Goal: Browse casually

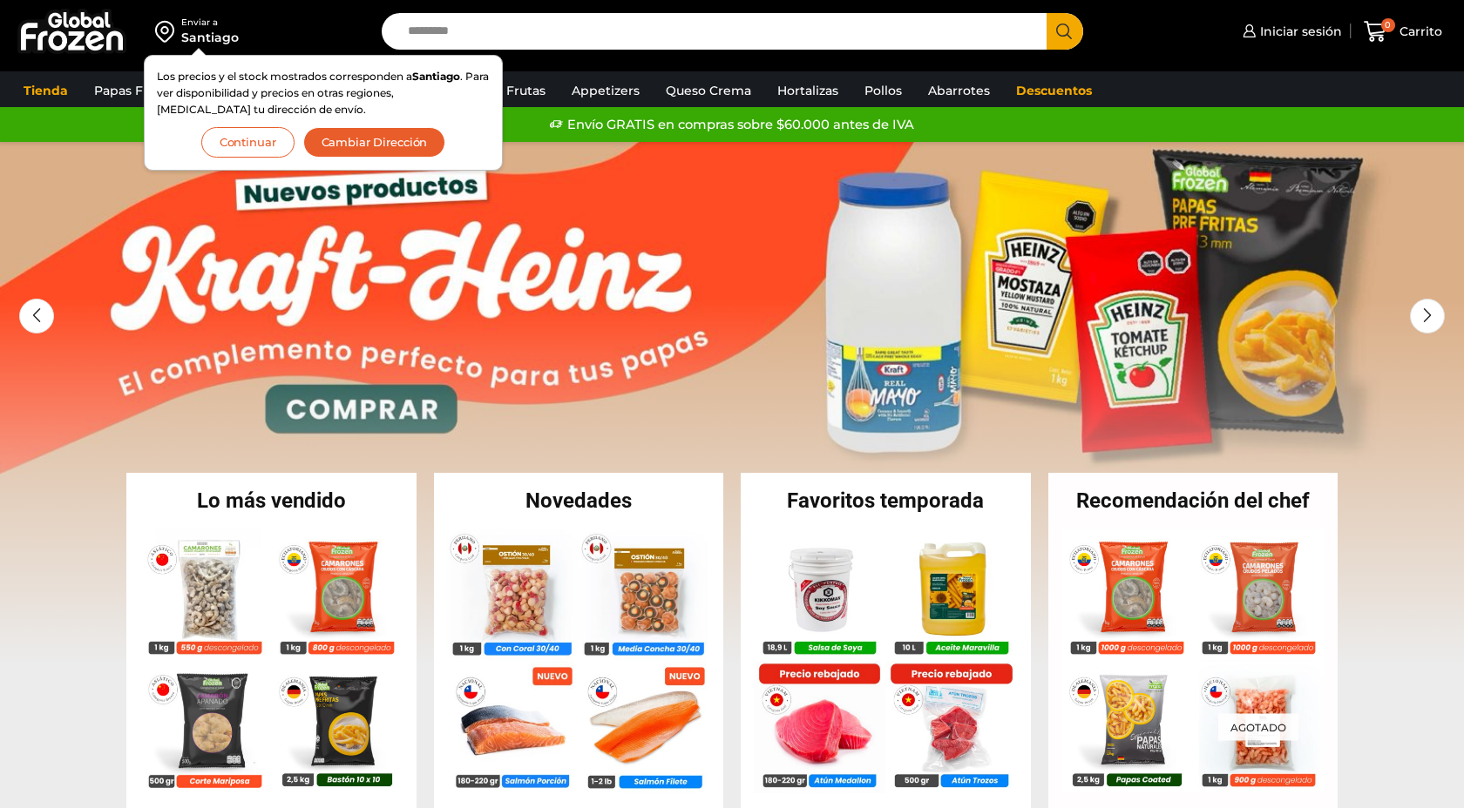
click at [1340, 552] on div "Recomendación del chef En stock Camarón 26/30 Crudo con Cáscara – Super Prime –…" at bounding box center [1193, 642] width 308 height 339
click at [249, 139] on button "Continuar" at bounding box center [247, 142] width 93 height 30
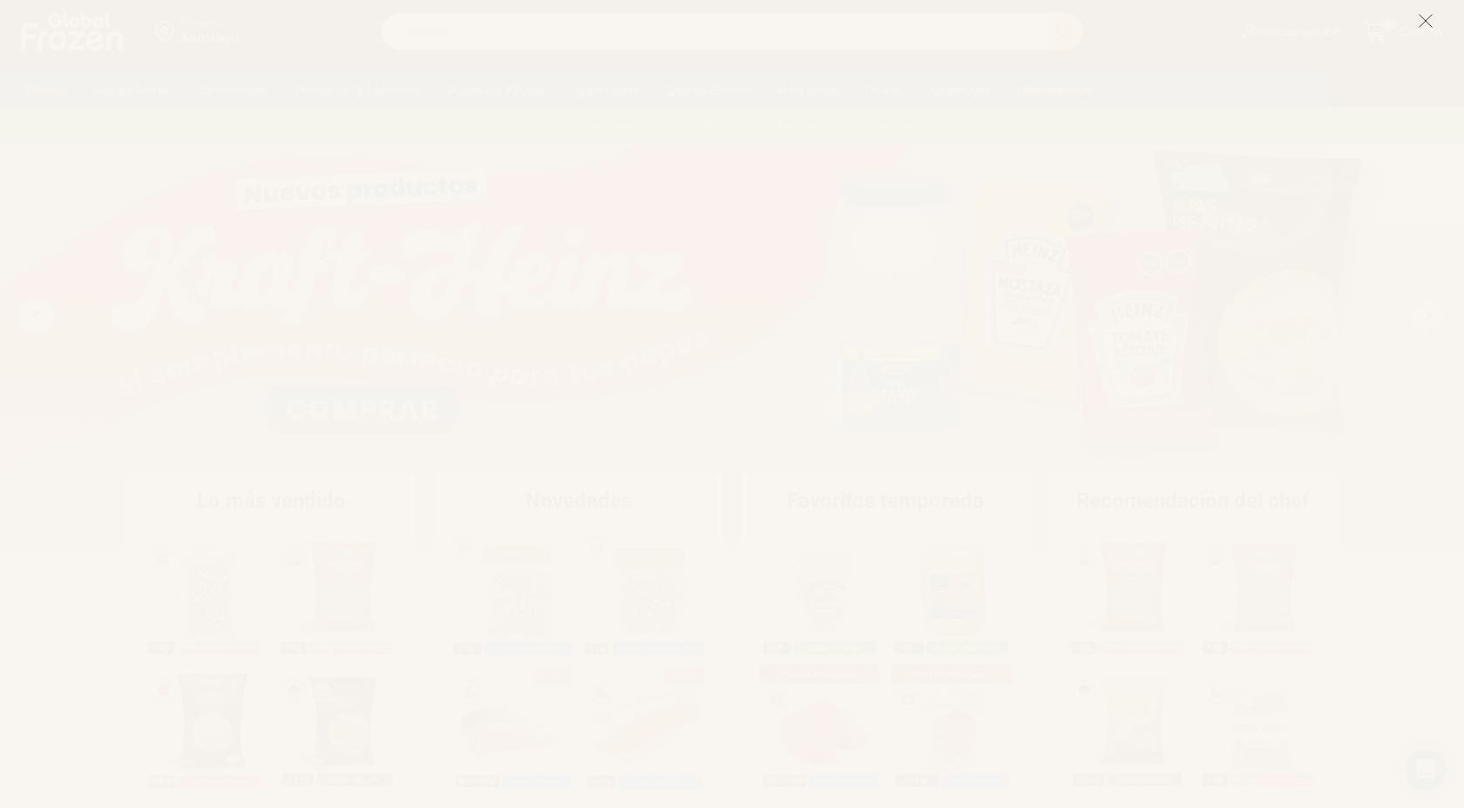
click at [1425, 17] on icon at bounding box center [1425, 21] width 16 height 16
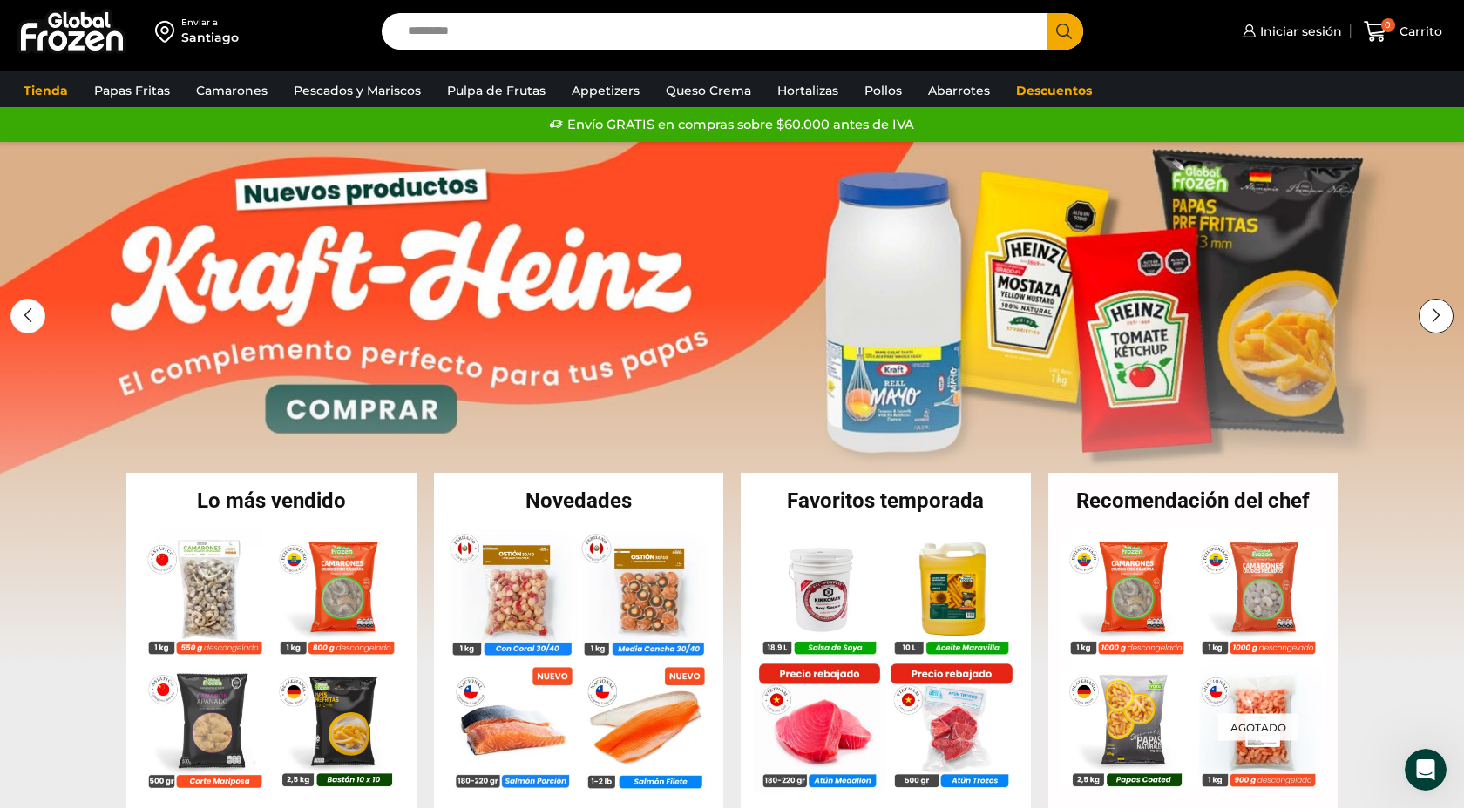
click at [1437, 317] on div "Next slide" at bounding box center [1435, 316] width 35 height 35
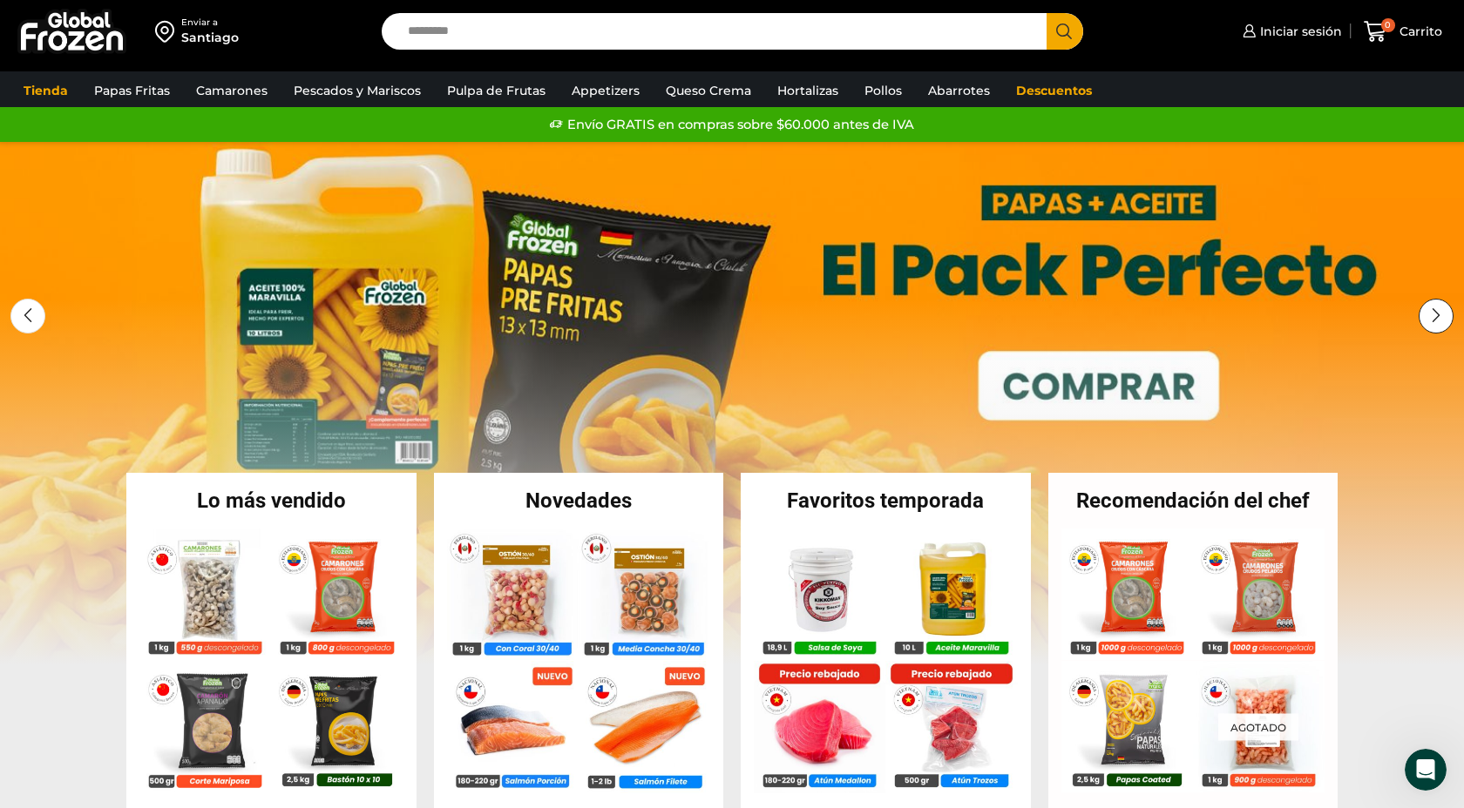
click at [1437, 324] on div "Next slide" at bounding box center [1435, 316] width 35 height 35
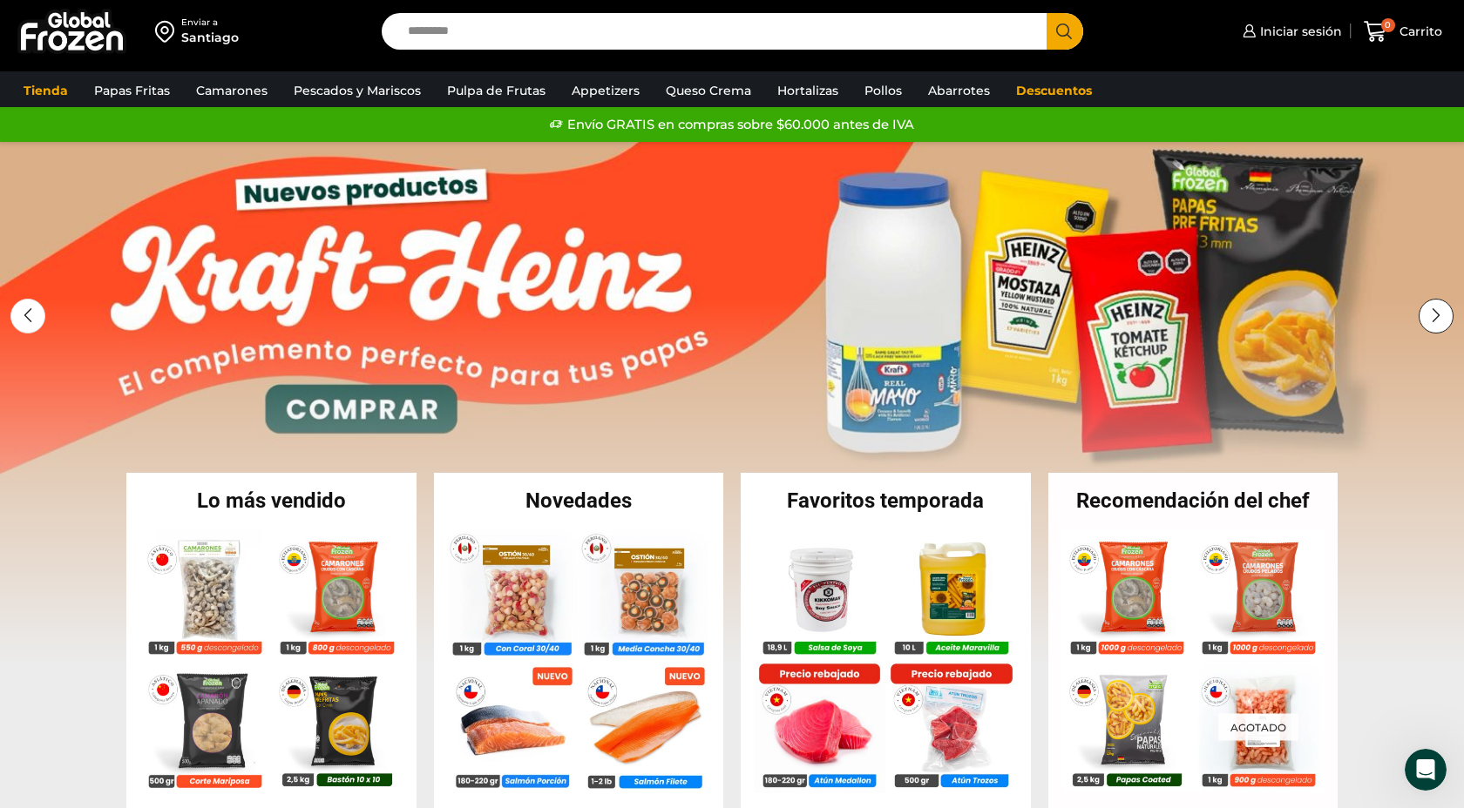
click at [1437, 324] on div "Next slide" at bounding box center [1435, 316] width 35 height 35
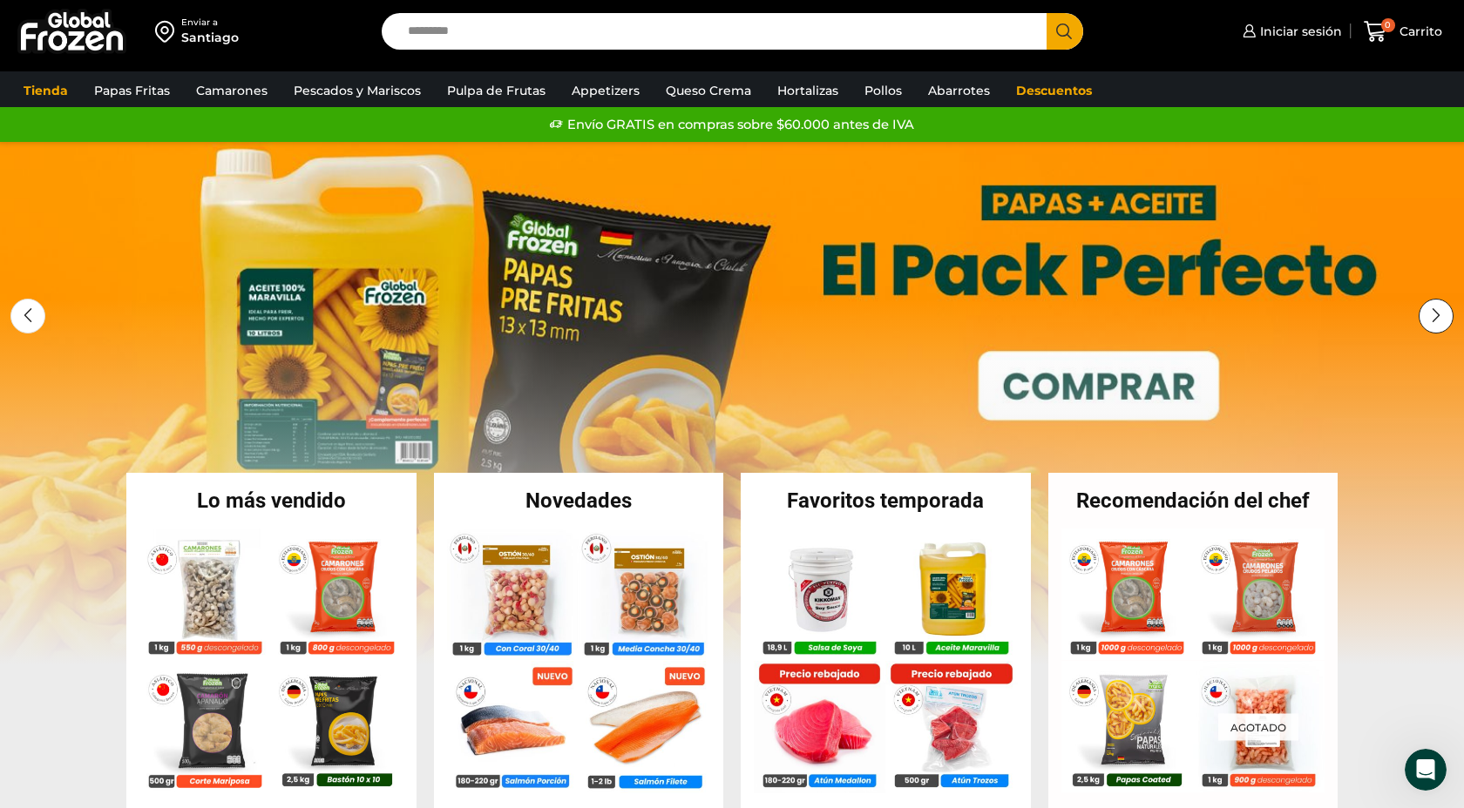
click at [1437, 324] on div "Next slide" at bounding box center [1435, 316] width 35 height 35
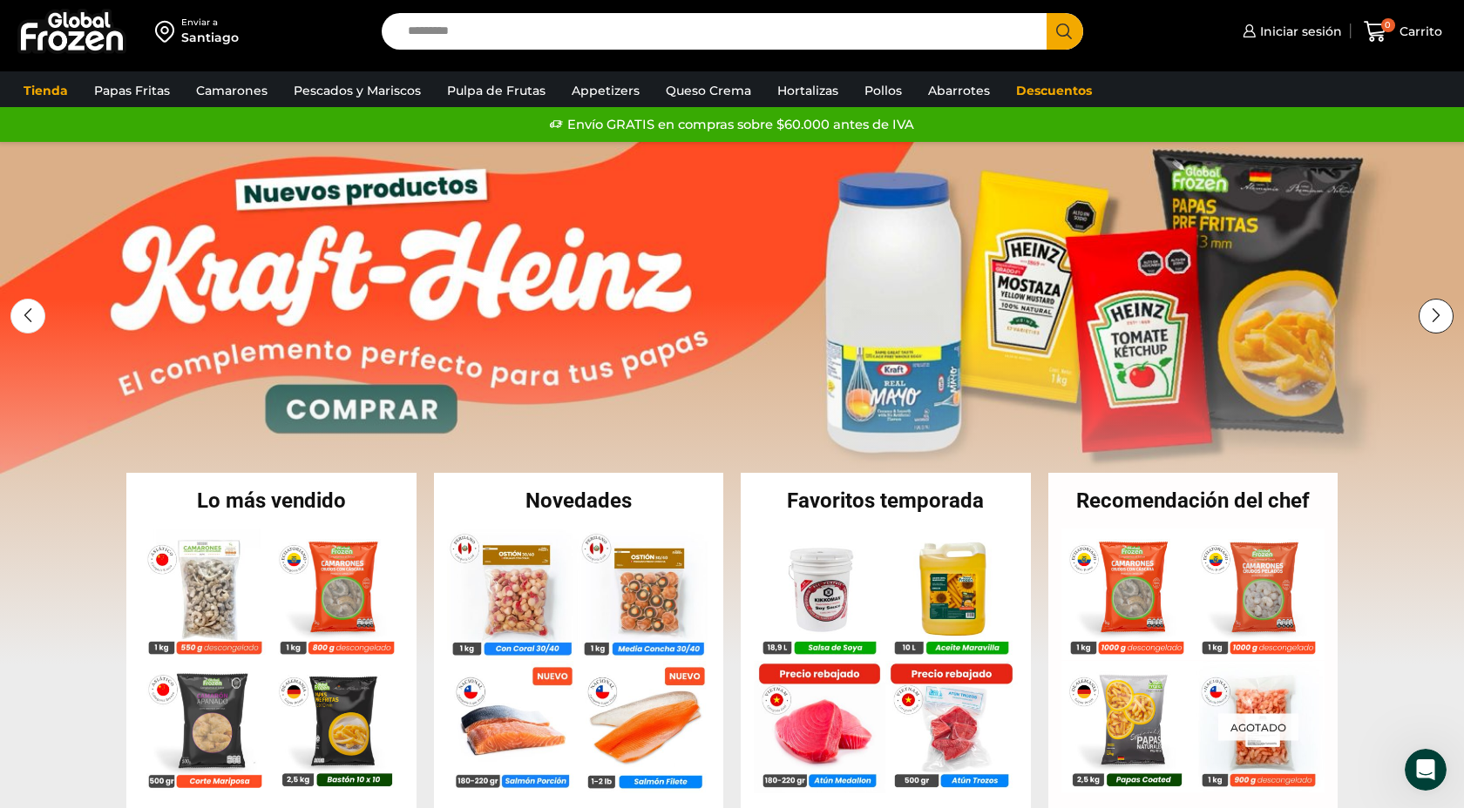
click at [1437, 324] on div "Next slide" at bounding box center [1435, 316] width 35 height 35
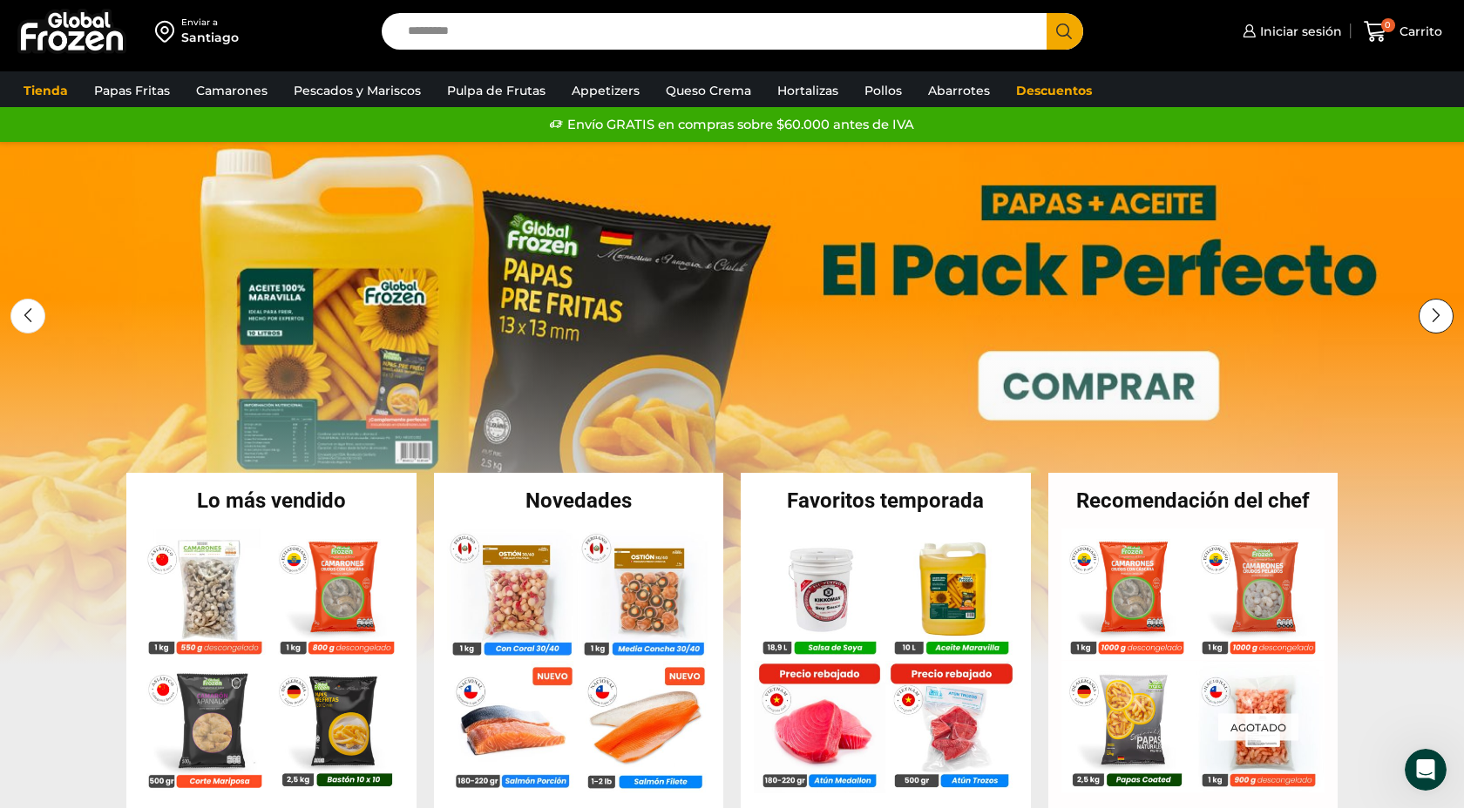
click at [1437, 324] on div "Next slide" at bounding box center [1435, 316] width 35 height 35
